Goal: Information Seeking & Learning: Stay updated

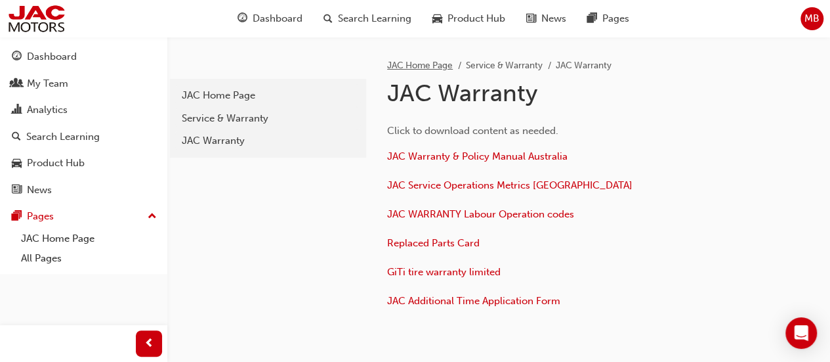
click at [423, 63] on link "JAC Home Page" at bounding box center [420, 65] width 66 height 11
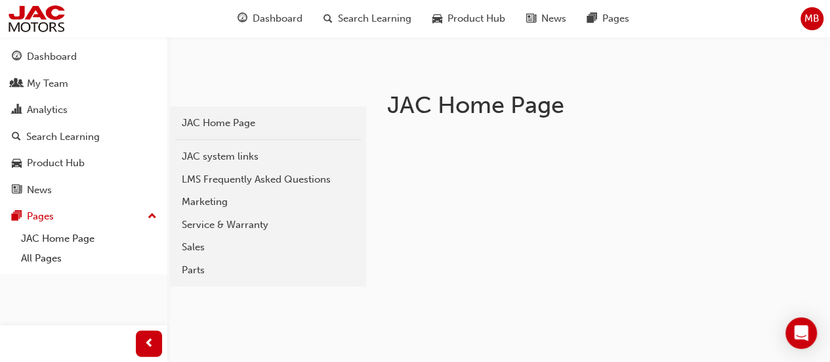
scroll to position [194, 0]
click at [281, 221] on div "Service & Warranty" at bounding box center [268, 224] width 173 height 15
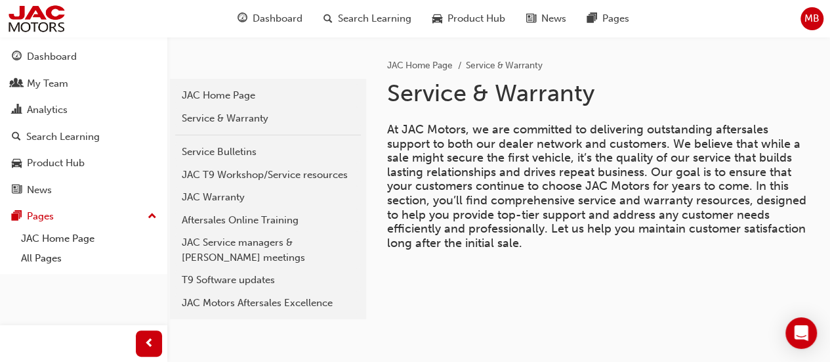
click at [297, 221] on div "Aftersales Online Training" at bounding box center [268, 220] width 173 height 15
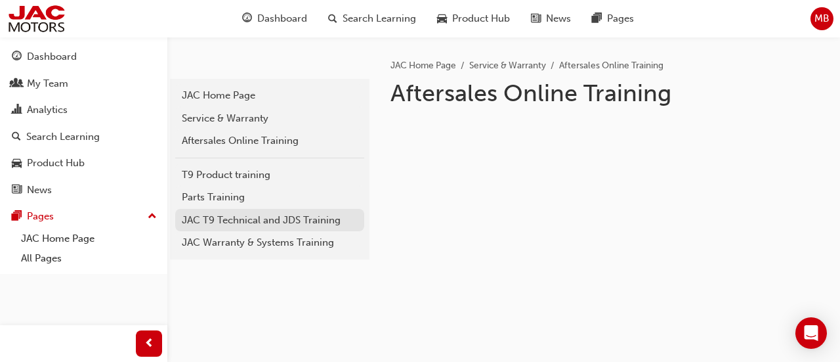
click at [312, 215] on div "JAC T9 Technical and JDS Training" at bounding box center [270, 220] width 176 height 15
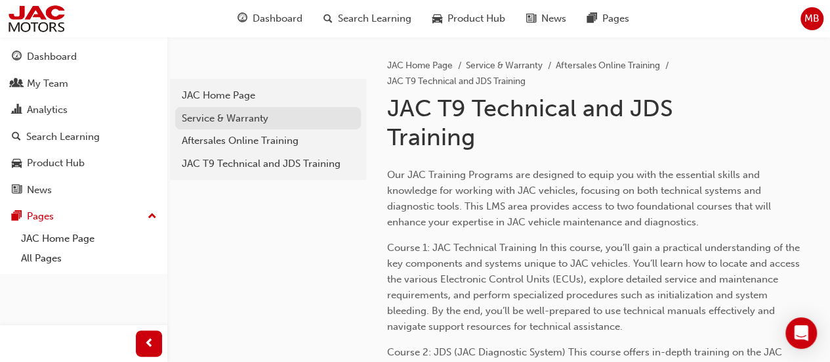
click at [221, 121] on div "Service & Warranty" at bounding box center [268, 118] width 173 height 15
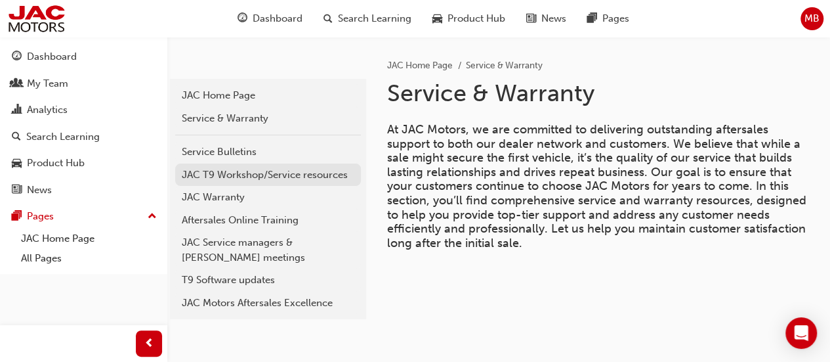
click at [214, 173] on div "JAC T9 Workshop/Service resources" at bounding box center [268, 174] width 173 height 15
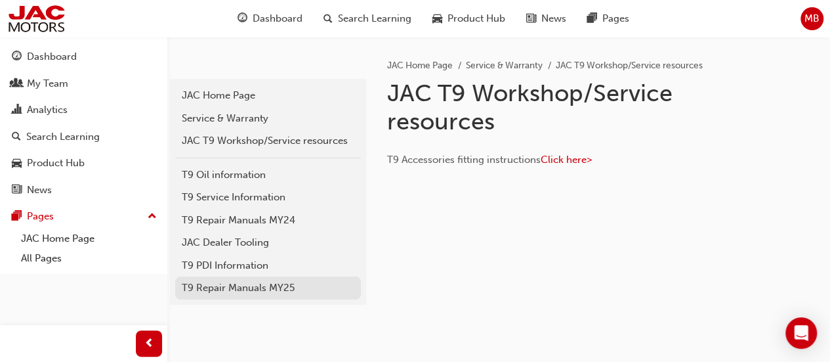
click at [299, 283] on div "T9 Repair Manuals MY25" at bounding box center [268, 287] width 173 height 15
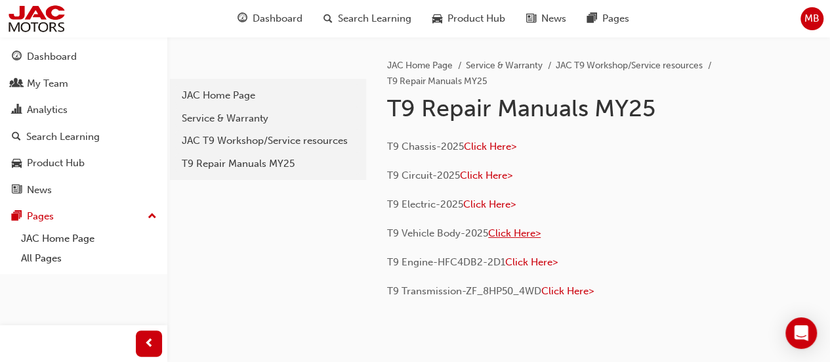
click at [518, 231] on span "Click Here>" at bounding box center [514, 233] width 53 height 12
click at [500, 142] on span "Click Here>" at bounding box center [490, 146] width 53 height 12
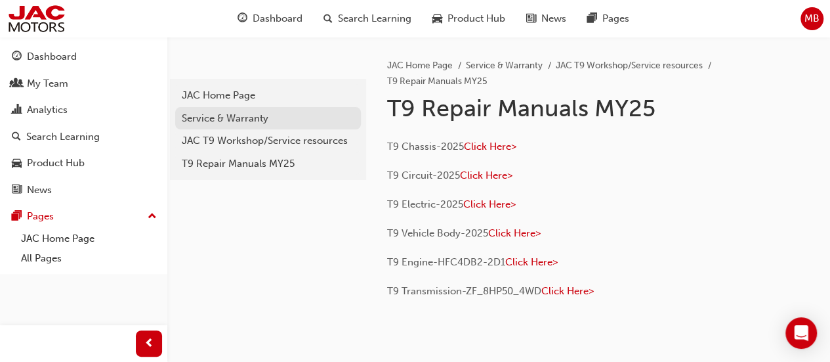
click at [238, 118] on div "Service & Warranty" at bounding box center [268, 118] width 173 height 15
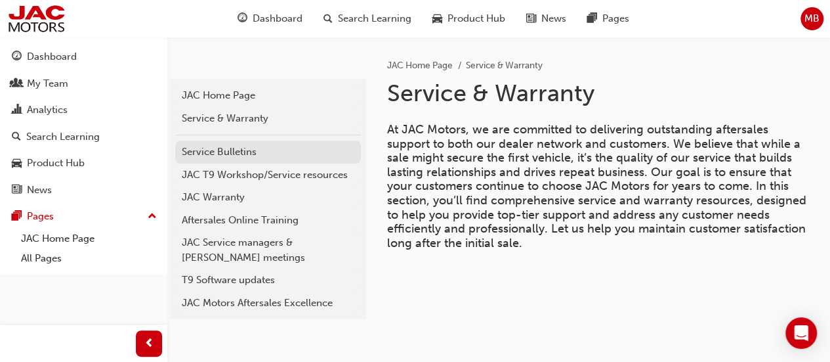
click at [223, 150] on div "Service Bulletins" at bounding box center [268, 151] width 173 height 15
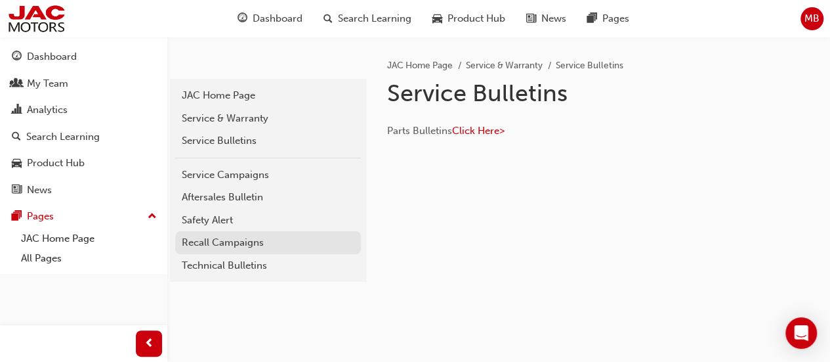
click at [279, 243] on div "Recall Campaigns" at bounding box center [268, 242] width 173 height 15
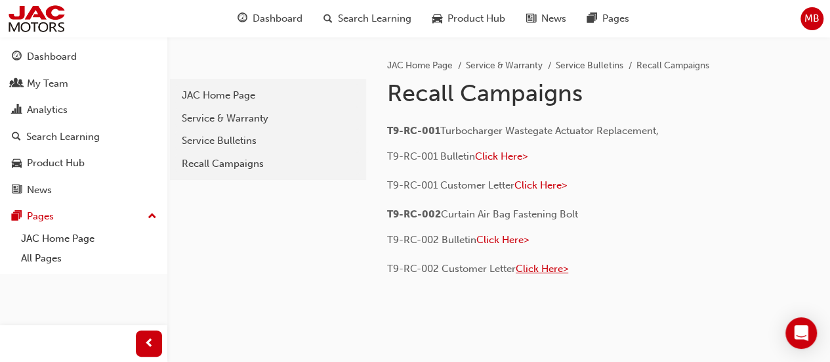
click at [540, 266] on span "Click Here>" at bounding box center [542, 269] width 53 height 12
click at [507, 234] on span "Click Here>" at bounding box center [502, 240] width 53 height 12
click at [546, 180] on span "Click Here>" at bounding box center [541, 185] width 53 height 12
click at [504, 154] on span "Click Here>" at bounding box center [501, 156] width 53 height 12
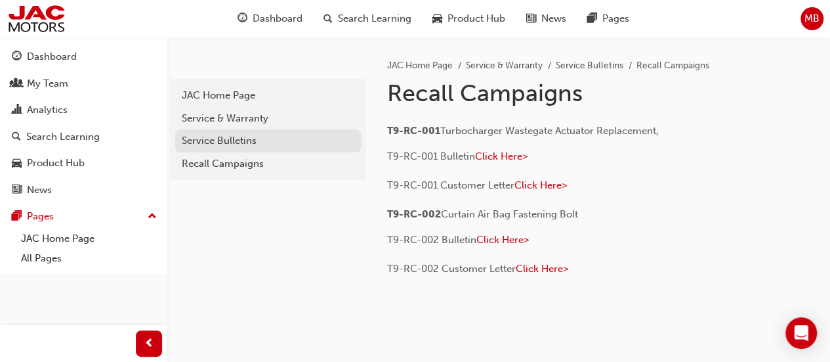
click at [244, 140] on div "Service Bulletins" at bounding box center [268, 140] width 173 height 15
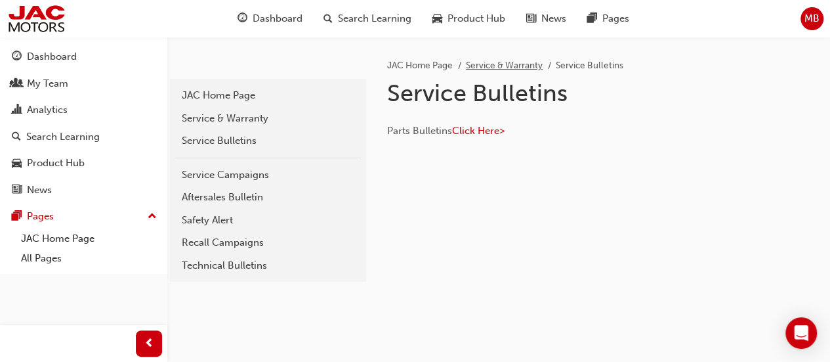
click at [503, 65] on link "Service & Warranty" at bounding box center [504, 65] width 77 height 11
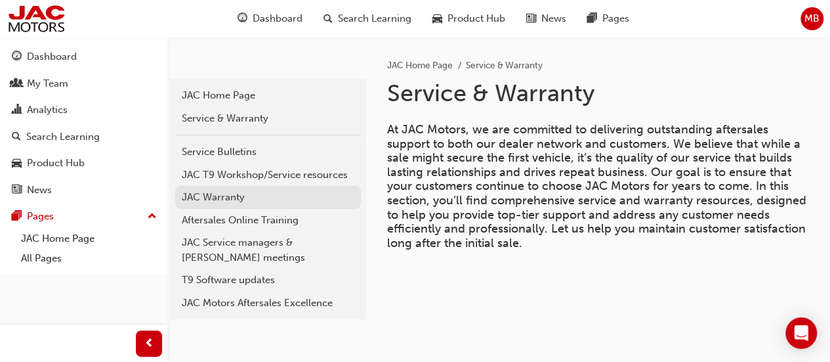
click at [306, 196] on div "JAC Warranty" at bounding box center [268, 197] width 173 height 15
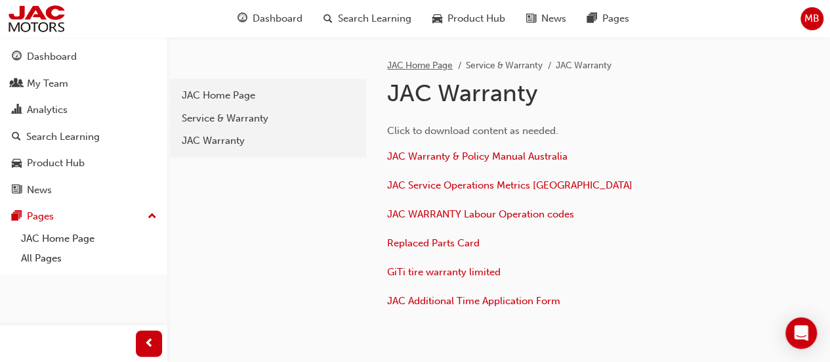
click at [420, 65] on link "JAC Home Page" at bounding box center [420, 65] width 66 height 11
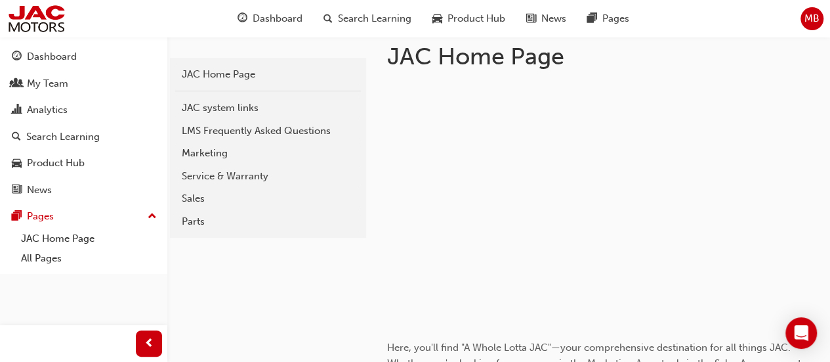
scroll to position [243, 0]
click at [264, 182] on link "Service & Warranty" at bounding box center [268, 175] width 186 height 23
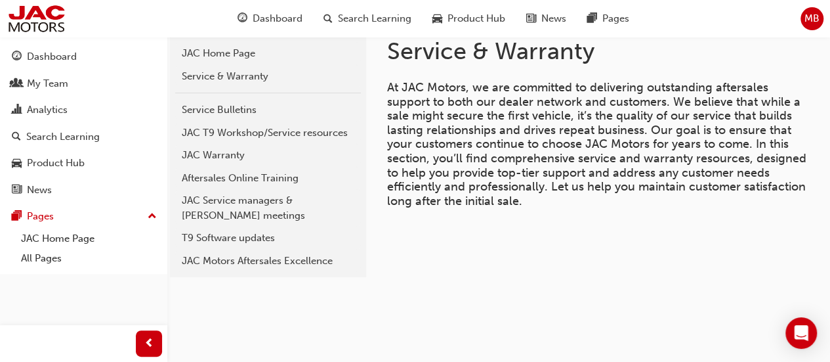
scroll to position [43, 0]
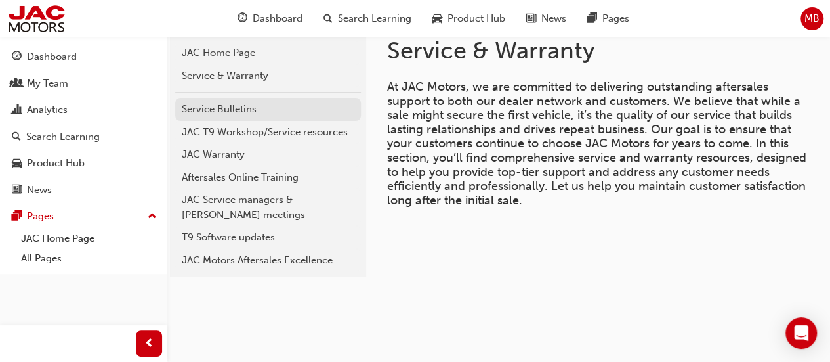
click at [274, 112] on div "Service Bulletins" at bounding box center [268, 109] width 173 height 15
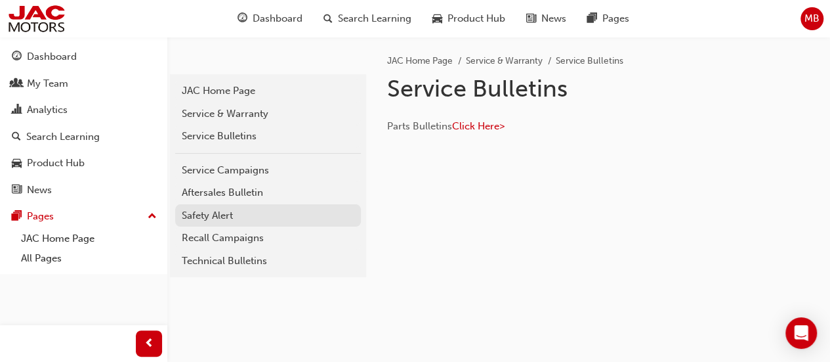
click at [266, 220] on div "Safety Alert" at bounding box center [268, 215] width 173 height 15
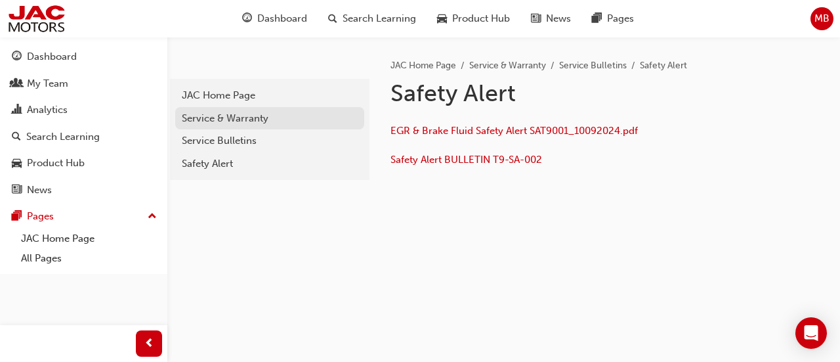
click at [256, 121] on div "Service & Warranty" at bounding box center [270, 118] width 176 height 15
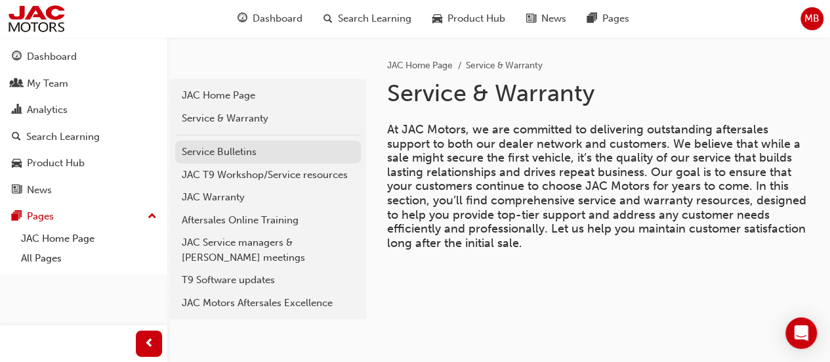
click at [255, 144] on div "Service Bulletins" at bounding box center [268, 151] width 173 height 15
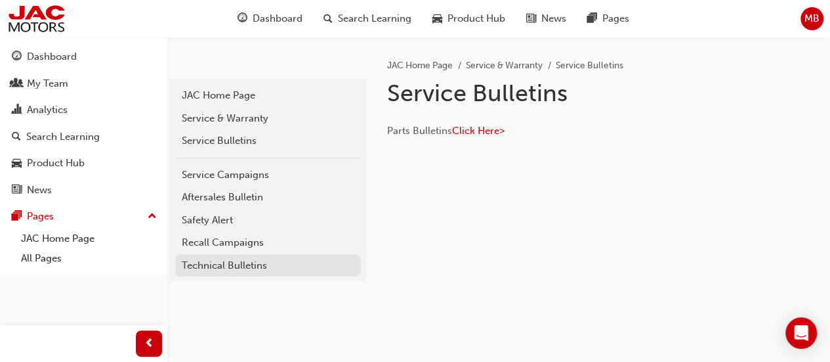
click at [267, 262] on div "Technical Bulletins" at bounding box center [268, 265] width 173 height 15
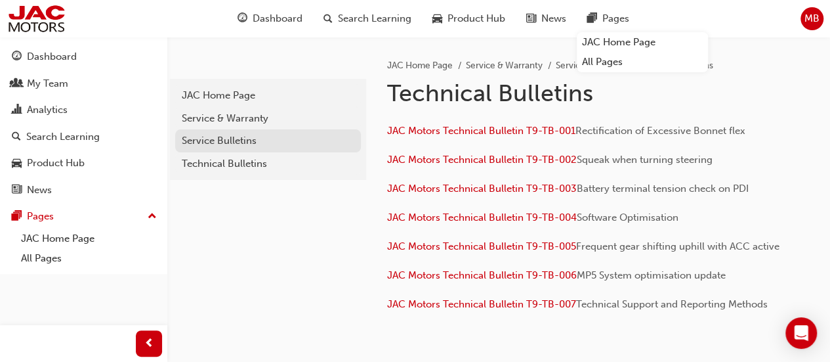
click at [255, 137] on div "Service Bulletins" at bounding box center [268, 140] width 173 height 15
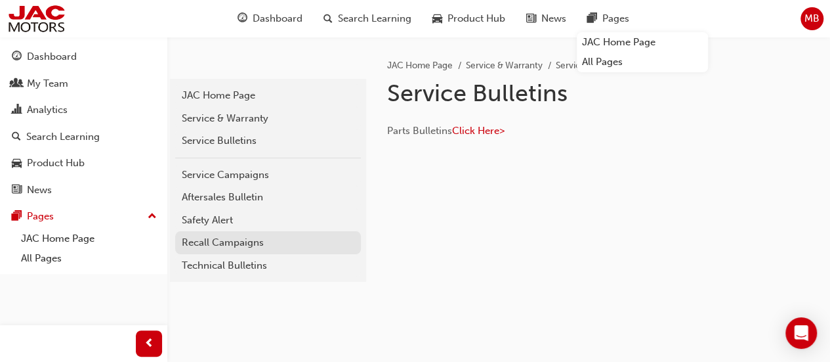
click at [253, 249] on div "Recall Campaigns" at bounding box center [268, 242] width 173 height 15
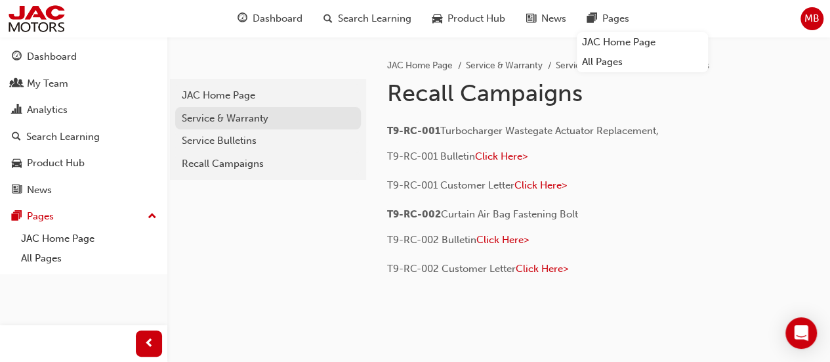
click at [249, 117] on div "Service & Warranty" at bounding box center [268, 118] width 173 height 15
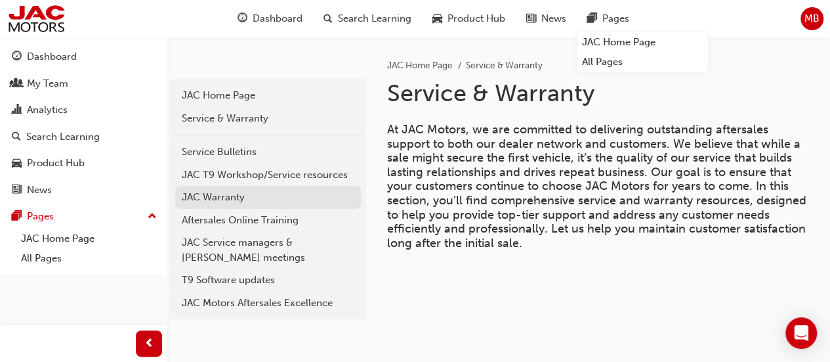
click at [273, 194] on div "JAC Warranty" at bounding box center [268, 197] width 173 height 15
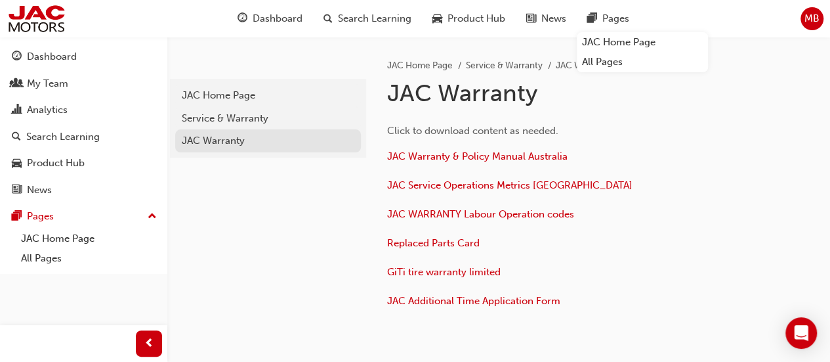
click at [266, 135] on div "JAC Warranty" at bounding box center [268, 140] width 173 height 15
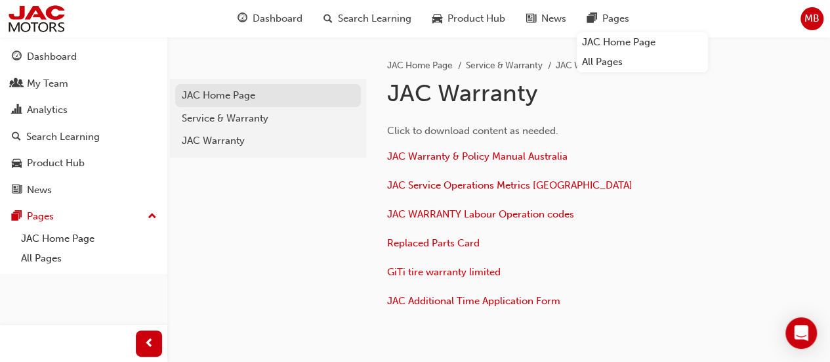
click at [284, 97] on div "JAC Home Page" at bounding box center [268, 95] width 173 height 15
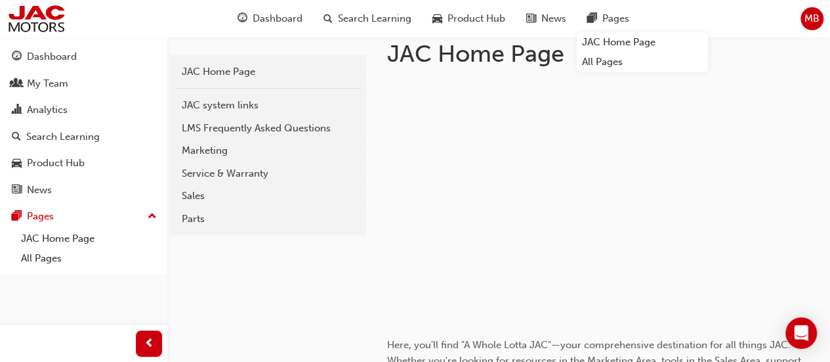
scroll to position [248, 0]
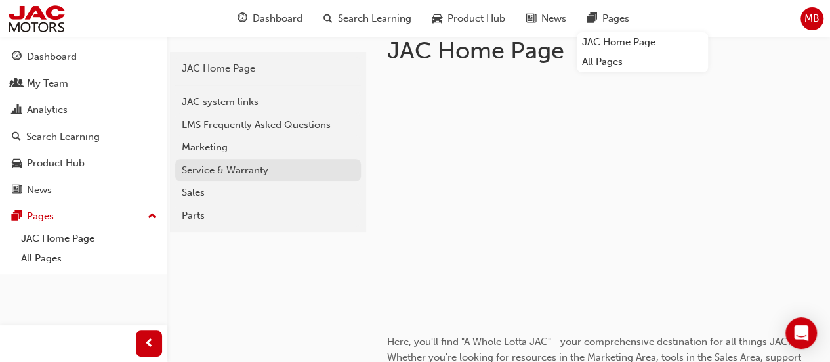
click at [296, 179] on link "Service & Warranty" at bounding box center [268, 170] width 186 height 23
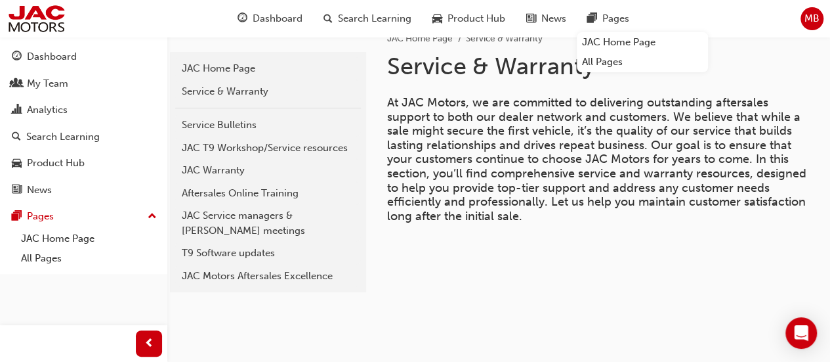
scroll to position [26, 0]
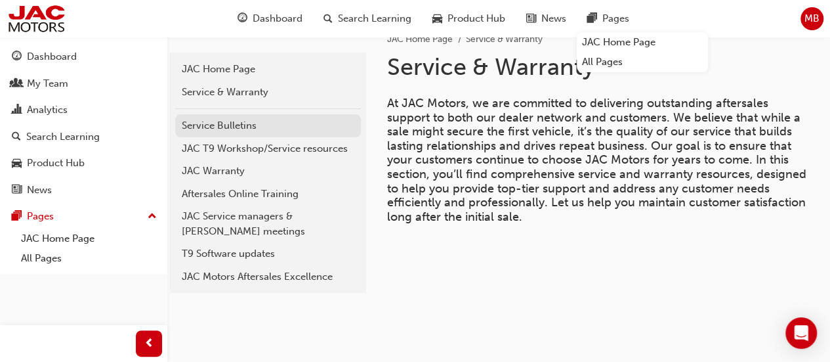
click at [287, 120] on div "Service Bulletins" at bounding box center [268, 125] width 173 height 15
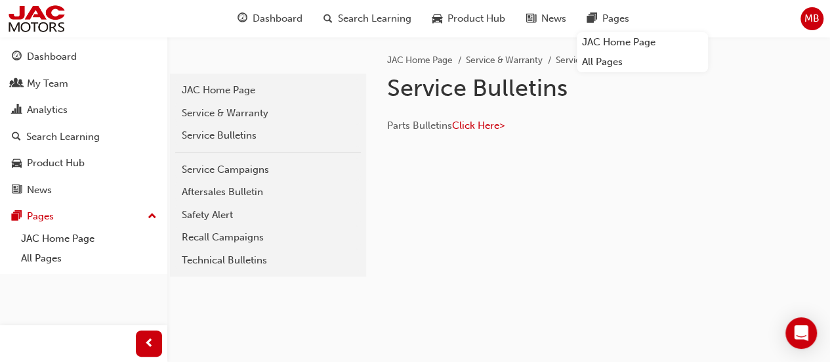
scroll to position [5, 0]
click at [278, 228] on link "Recall Campaigns" at bounding box center [268, 237] width 186 height 23
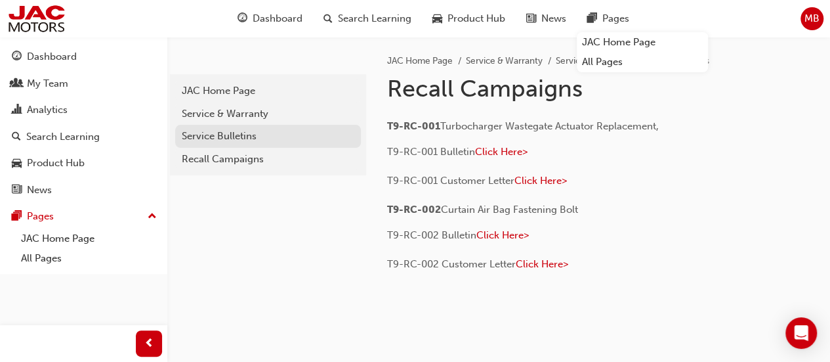
click at [263, 132] on div "Service Bulletins" at bounding box center [268, 136] width 173 height 15
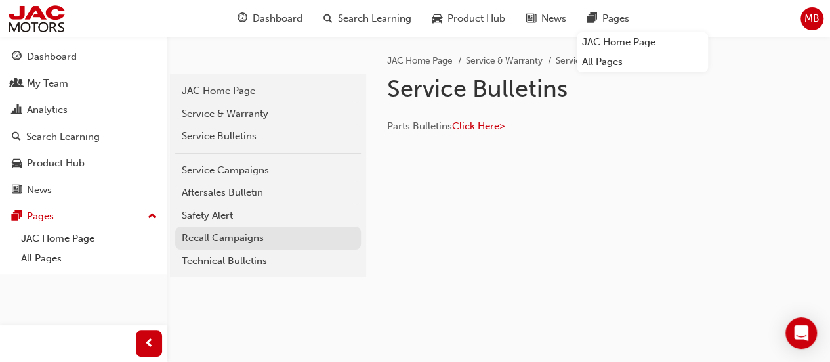
click at [269, 240] on div "Recall Campaigns" at bounding box center [268, 237] width 173 height 15
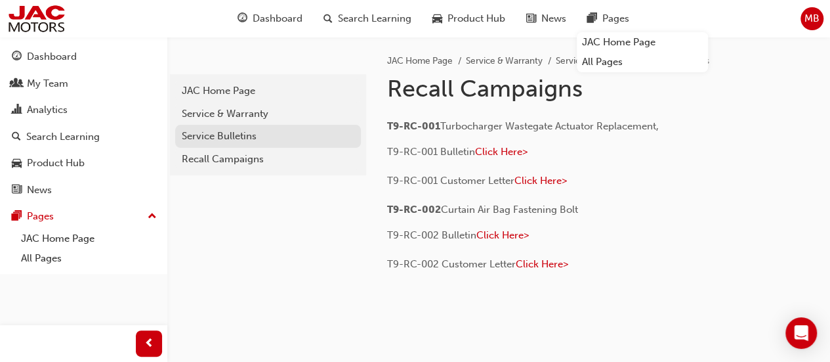
click at [264, 133] on div "Service Bulletins" at bounding box center [268, 136] width 173 height 15
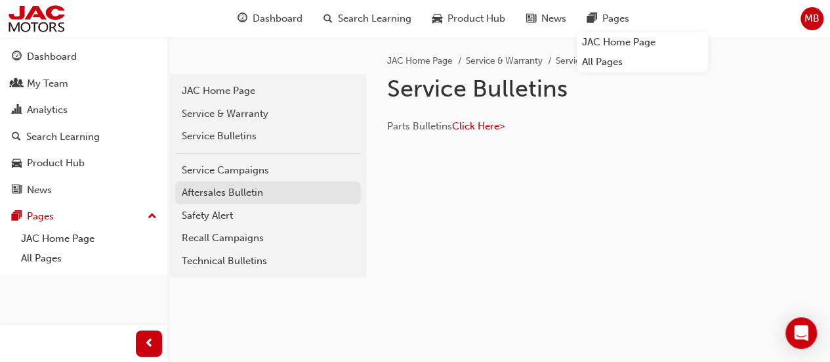
click at [268, 196] on div "Aftersales Bulletin" at bounding box center [268, 192] width 173 height 15
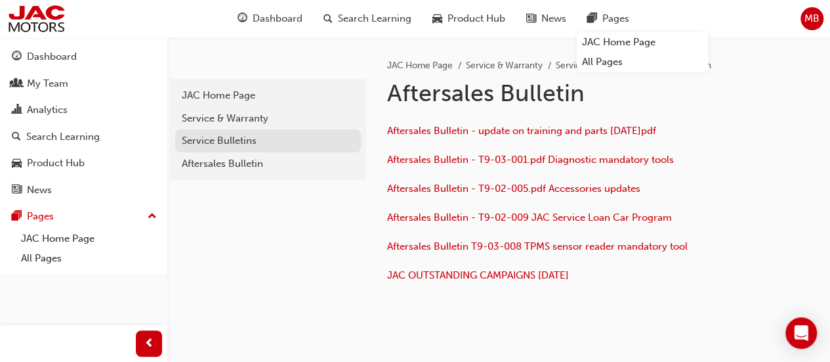
click at [276, 143] on div "Service Bulletins" at bounding box center [268, 140] width 173 height 15
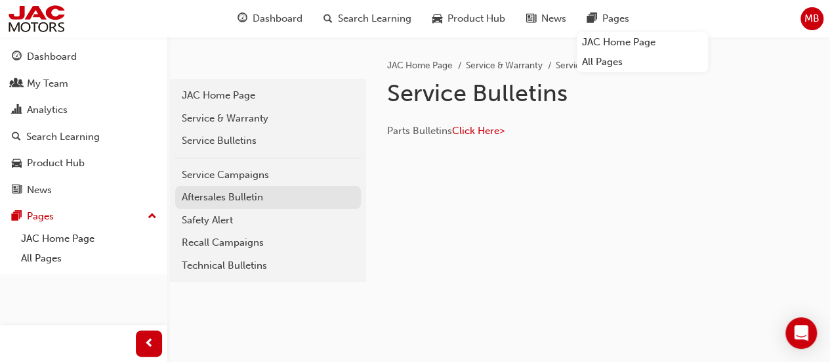
click at [278, 190] on div "Aftersales Bulletin" at bounding box center [268, 197] width 173 height 15
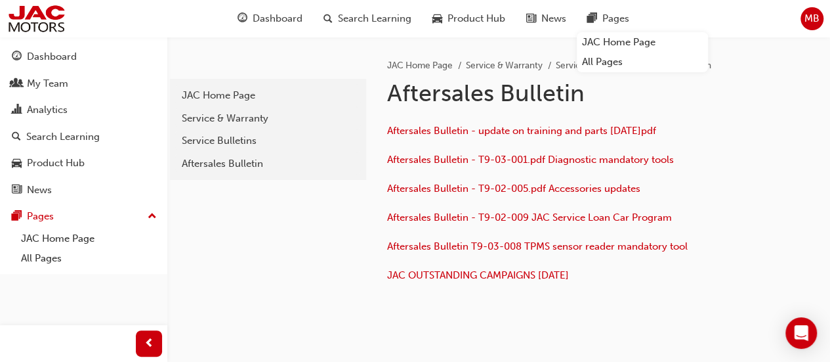
click at [346, 242] on div "aftersales-bulletins JAC Home Page Service & Warranty Service Bulletins Aftersa…" at bounding box center [266, 187] width 199 height 301
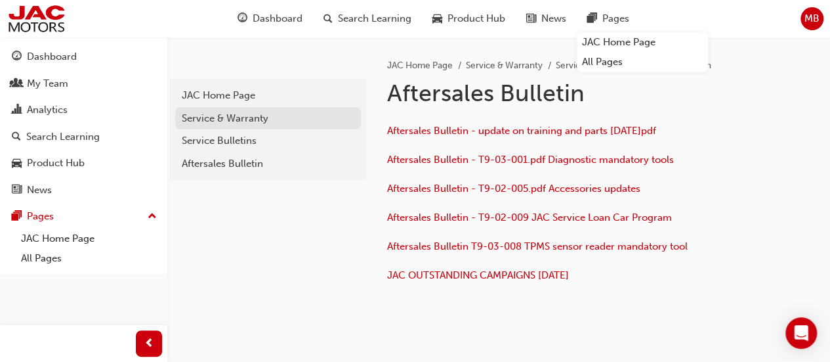
click at [262, 118] on div "Service & Warranty" at bounding box center [268, 118] width 173 height 15
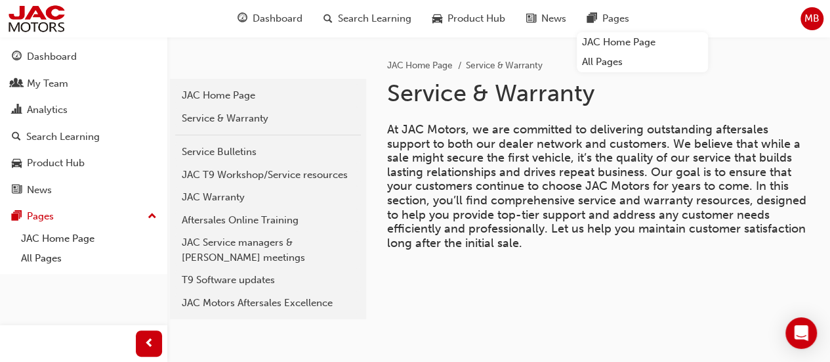
click at [310, 236] on div "JAC Service managers & Foreman's meetings" at bounding box center [268, 250] width 173 height 30
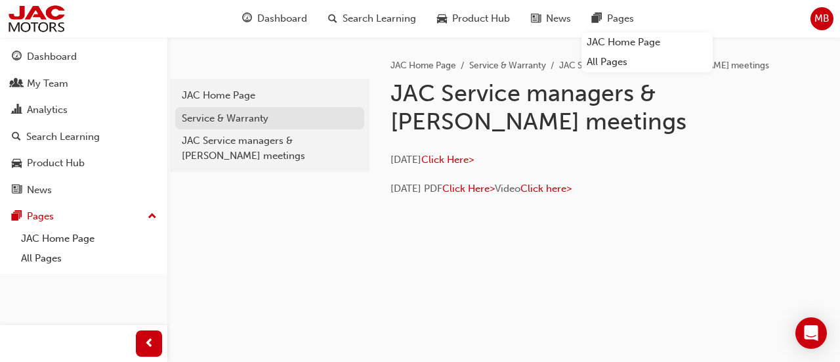
click at [261, 127] on link "Service & Warranty" at bounding box center [269, 118] width 189 height 23
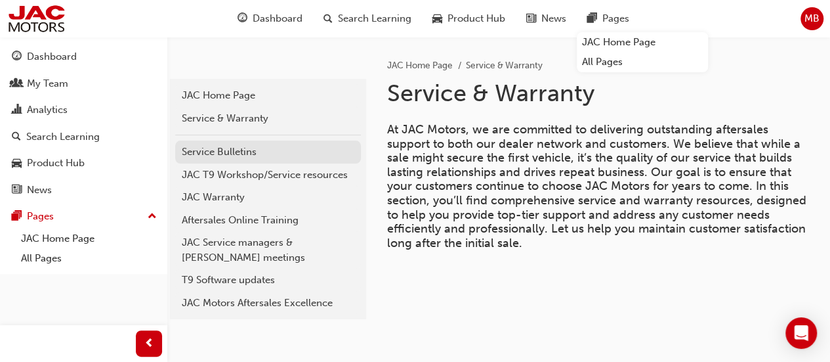
click at [256, 148] on div "Service Bulletins" at bounding box center [268, 151] width 173 height 15
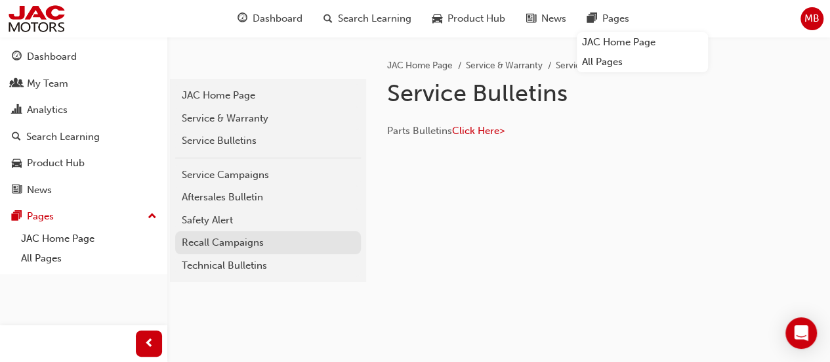
click at [256, 231] on link "Recall Campaigns" at bounding box center [268, 242] width 186 height 23
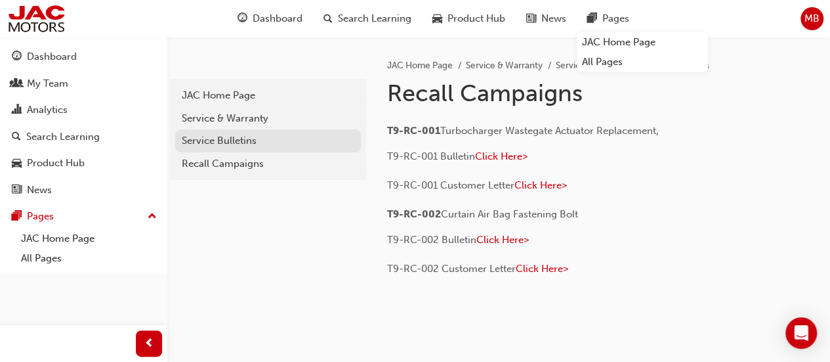
click at [259, 135] on div "Service Bulletins" at bounding box center [268, 140] width 173 height 15
